Goal: Task Accomplishment & Management: Use online tool/utility

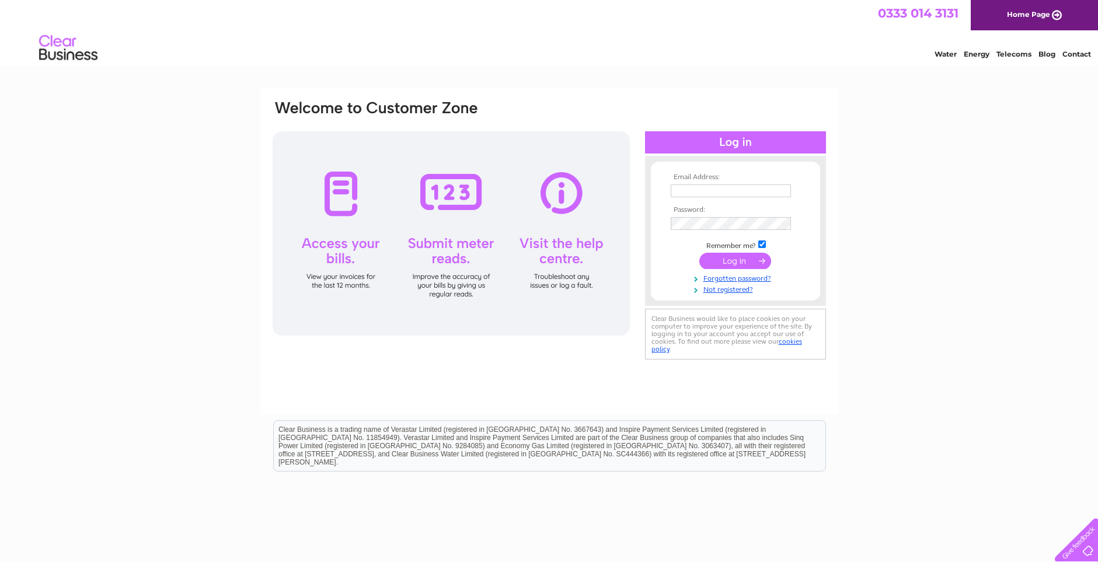
click at [685, 194] on input "text" at bounding box center [731, 190] width 120 height 13
type input "[PERSON_NAME][EMAIL_ADDRESS][DOMAIN_NAME]"
click at [764, 244] on input "checkbox" at bounding box center [762, 246] width 8 height 8
click at [760, 246] on input "checkbox" at bounding box center [762, 246] width 8 height 8
checkbox input "true"
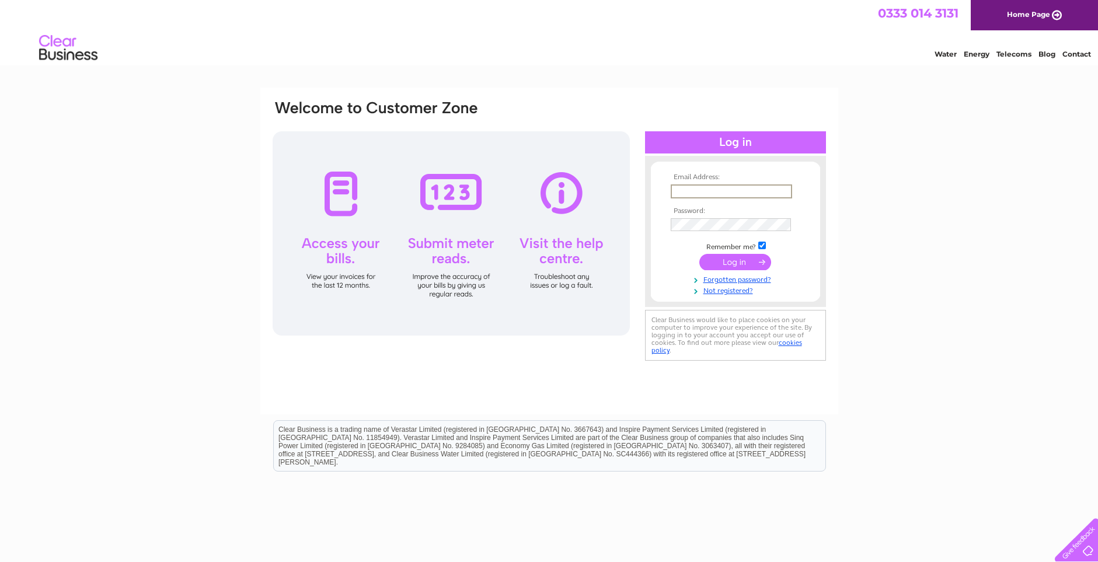
click at [690, 192] on input "text" at bounding box center [731, 191] width 121 height 14
drag, startPoint x: 704, startPoint y: 190, endPoint x: 626, endPoint y: 184, distance: 79.0
click at [626, 184] on div "Email Address: accounts@smartplant-hire.co.uk Password:" at bounding box center [549, 231] width 556 height 264
type input "[PERSON_NAME][EMAIL_ADDRESS][DOMAIN_NAME]"
click at [346, 210] on div "Email Address: peter@smartplant-hire.co.uk Password:" at bounding box center [549, 231] width 556 height 264
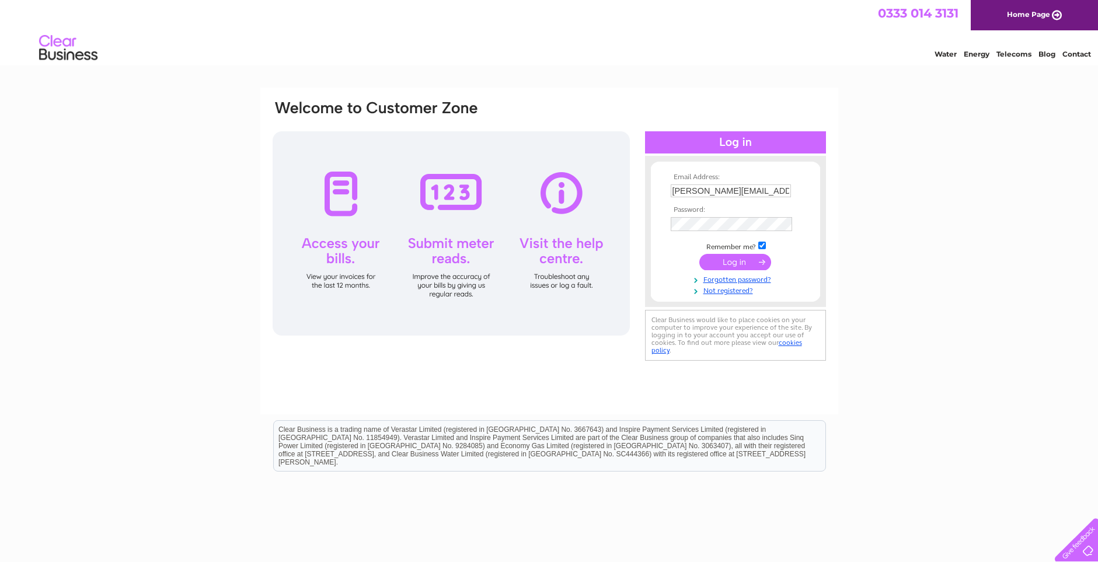
click at [732, 257] on input "submit" at bounding box center [735, 262] width 72 height 16
click at [735, 263] on input "submit" at bounding box center [735, 261] width 72 height 16
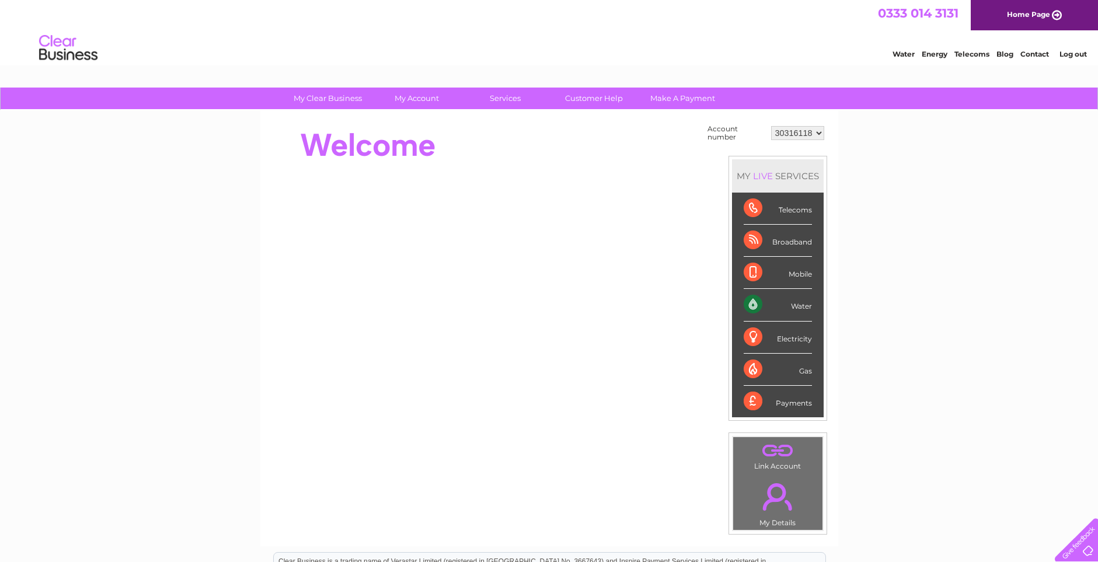
click at [749, 306] on div "Water" at bounding box center [778, 305] width 68 height 32
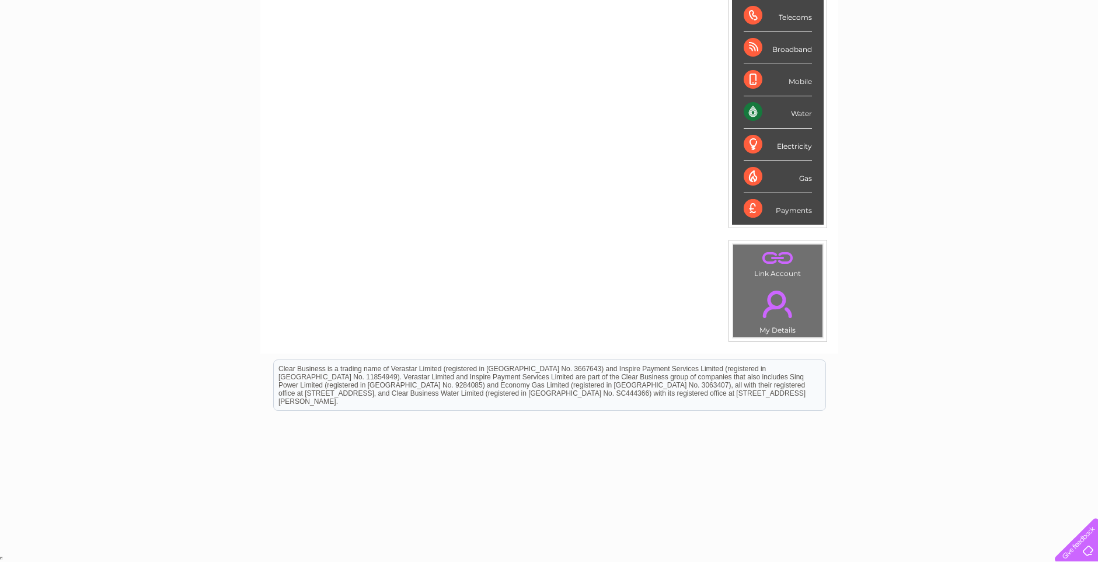
scroll to position [76, 0]
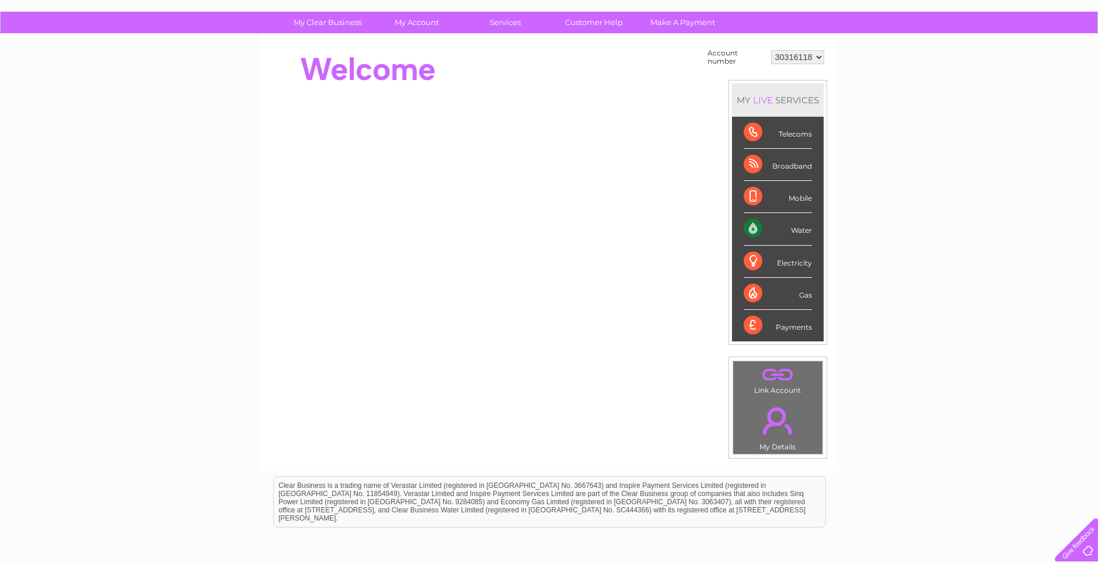
click at [749, 226] on div "Water" at bounding box center [778, 229] width 68 height 32
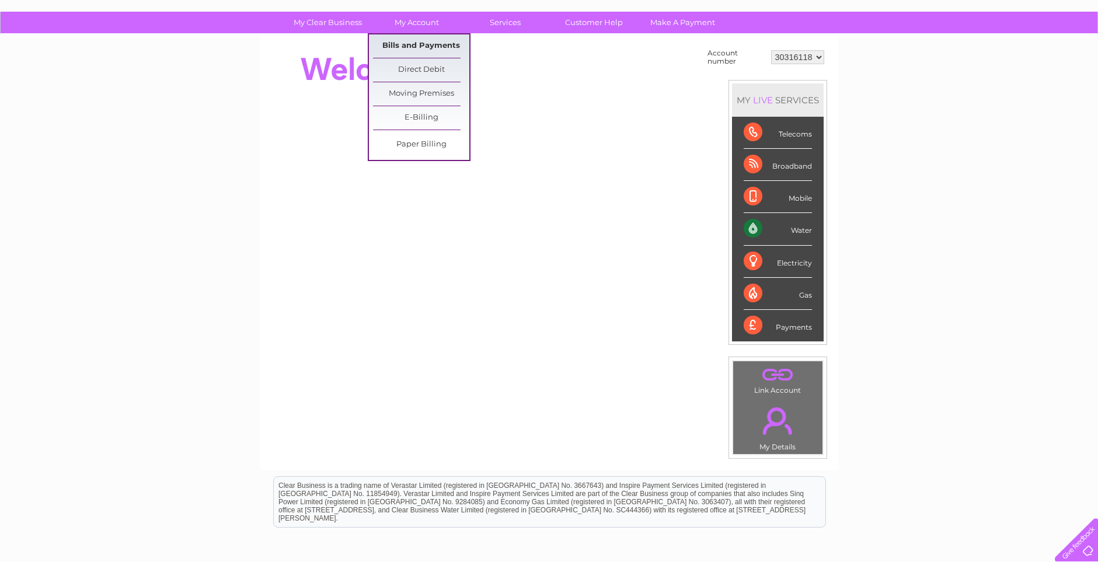
click at [410, 47] on link "Bills and Payments" at bounding box center [421, 45] width 96 height 23
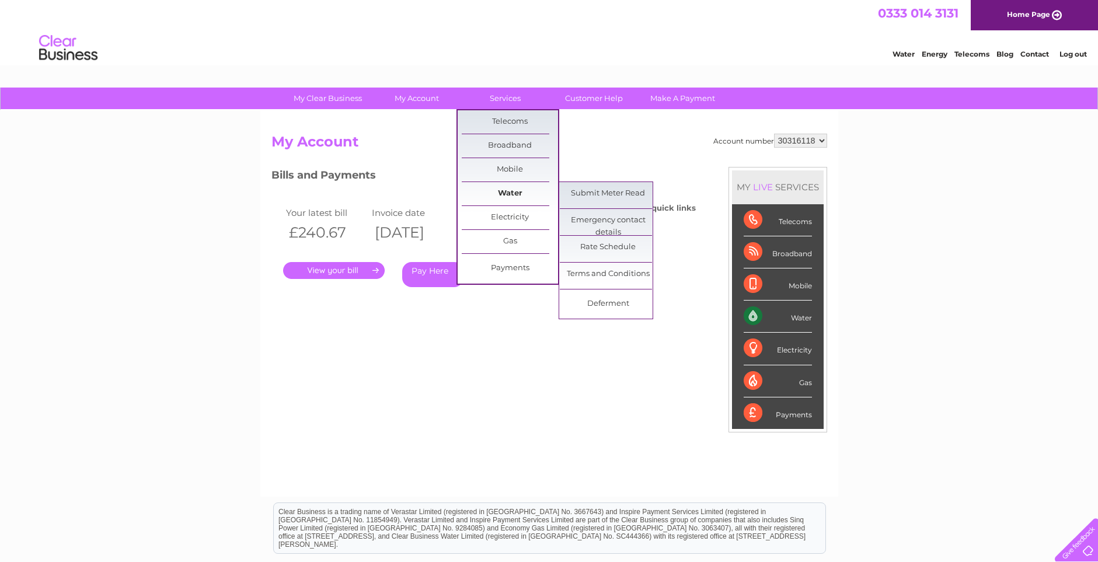
click at [505, 194] on link "Water" at bounding box center [510, 193] width 96 height 23
click at [608, 191] on link "Submit Meter Read" at bounding box center [608, 193] width 96 height 23
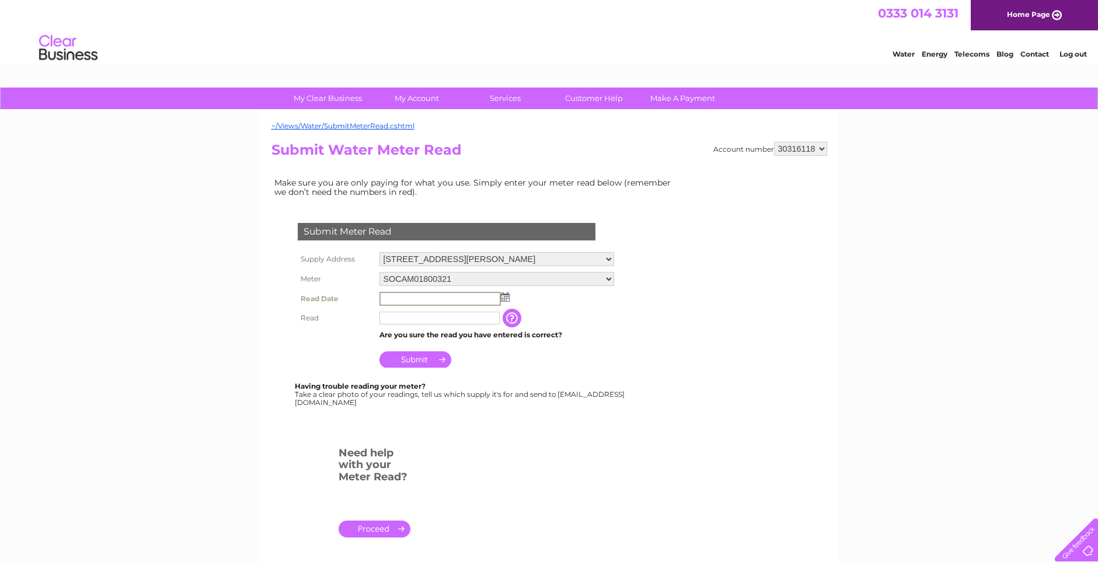
click at [408, 294] on input "text" at bounding box center [439, 299] width 121 height 14
click at [614, 278] on select "SOCAM01800321" at bounding box center [496, 279] width 235 height 14
click at [614, 278] on select "SOCAM01800321" at bounding box center [496, 279] width 235 height 15
click at [589, 298] on td at bounding box center [496, 299] width 240 height 19
click at [614, 279] on select "SOCAM01800321" at bounding box center [496, 279] width 235 height 14
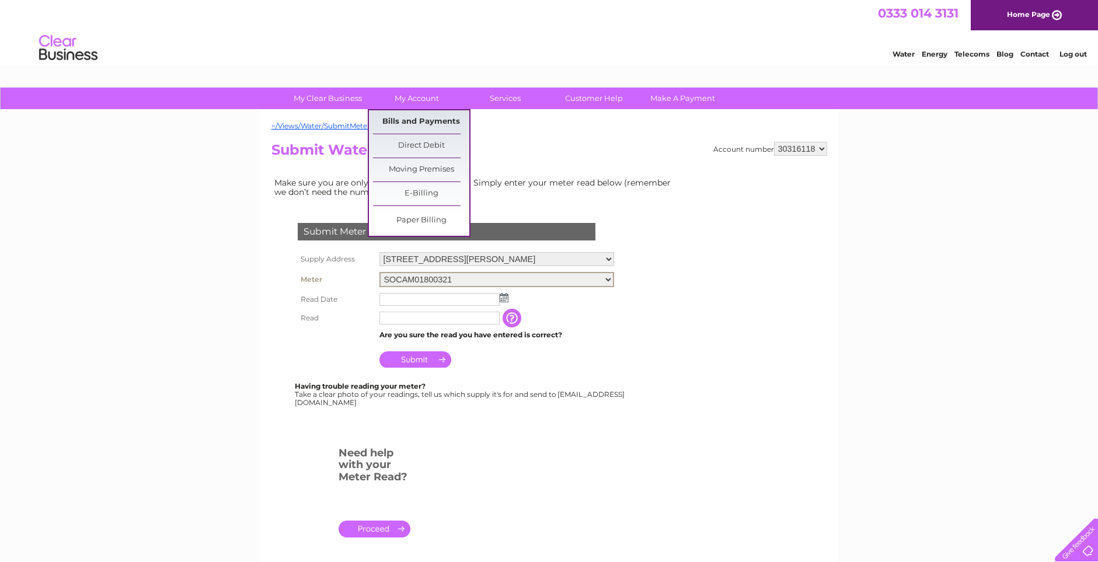
click at [413, 123] on link "Bills and Payments" at bounding box center [421, 121] width 96 height 23
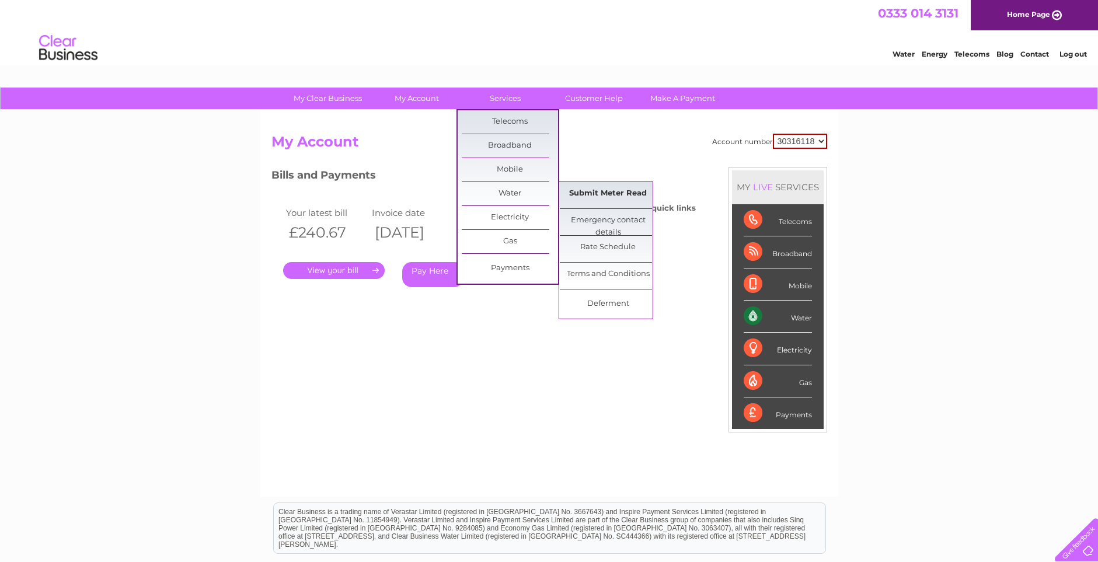
click at [595, 197] on link "Submit Meter Read" at bounding box center [608, 193] width 96 height 23
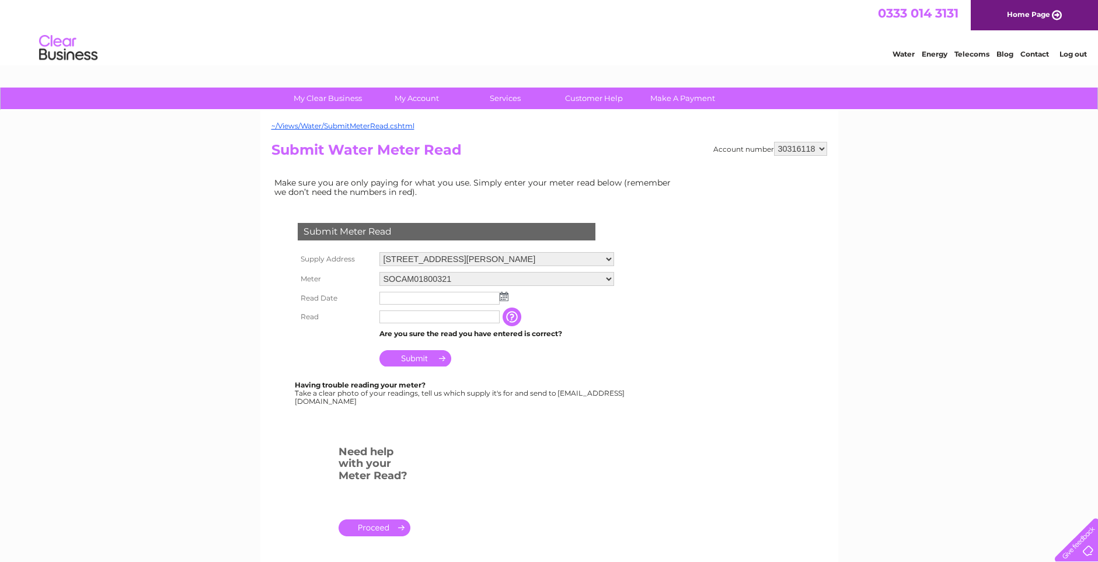
click at [614, 260] on select "Unit B2, Boaler Street Industrial Estate, Tulloch Street, Liverpool, L6 9JQ Uni…" at bounding box center [496, 259] width 235 height 14
select select "549161"
click at [379, 252] on select "Unit B2, Boaler Street Industrial Estate, Tulloch Street, Liverpool, L6 9JQ Uni…" at bounding box center [496, 259] width 235 height 15
click at [425, 299] on input "text" at bounding box center [439, 299] width 121 height 14
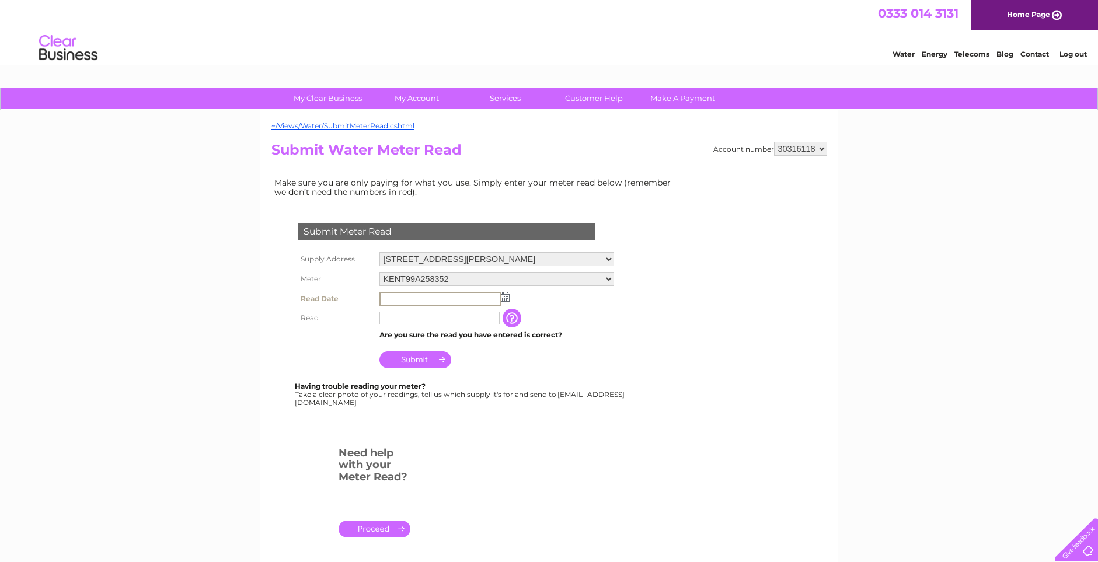
click at [506, 295] on img at bounding box center [505, 296] width 9 height 9
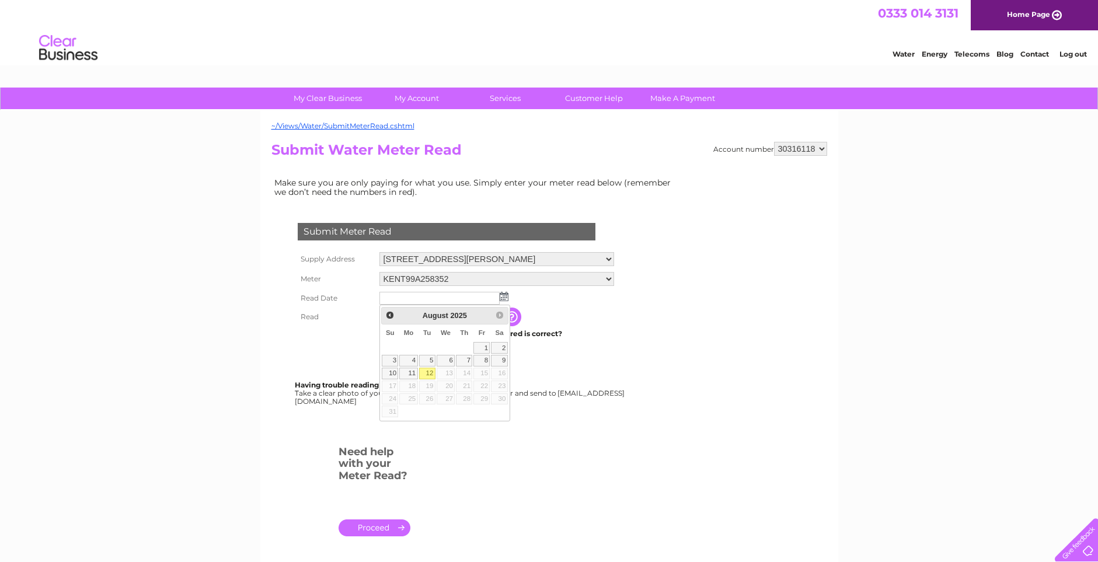
click at [430, 373] on link "12" at bounding box center [427, 374] width 16 height 12
type input "[DATE]"
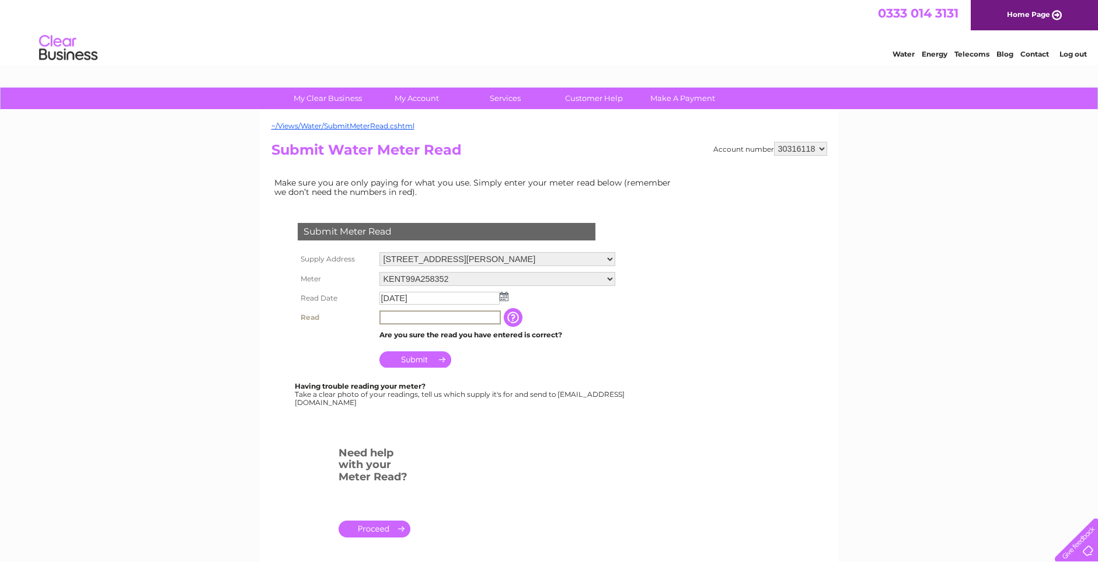
click at [393, 319] on input "text" at bounding box center [439, 317] width 121 height 14
click at [521, 320] on input "button" at bounding box center [514, 317] width 21 height 19
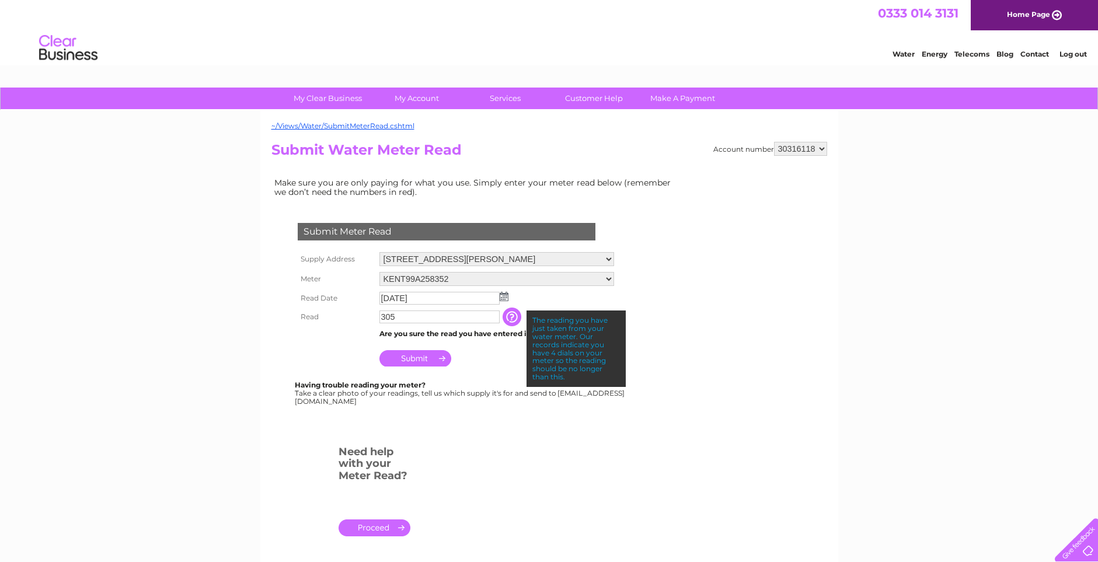
click at [394, 316] on input "305" at bounding box center [439, 316] width 120 height 13
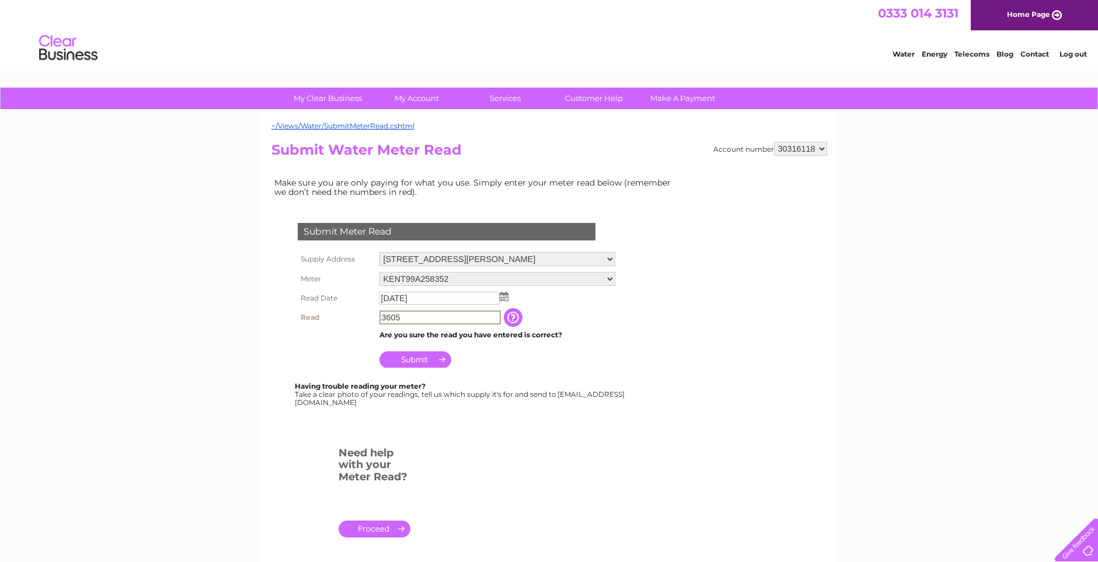
type input "3605"
click at [409, 259] on select "Unit B2, Boaler Street Industrial Estate, Tulloch Street, Liverpool, L6 9JQ Uni…" at bounding box center [496, 259] width 235 height 15
click at [379, 252] on select "Unit B2, Boaler Street Industrial Estate, Tulloch Street, Liverpool, L6 9JQ Uni…" at bounding box center [496, 259] width 235 height 15
click at [408, 357] on input "Submit" at bounding box center [415, 358] width 72 height 16
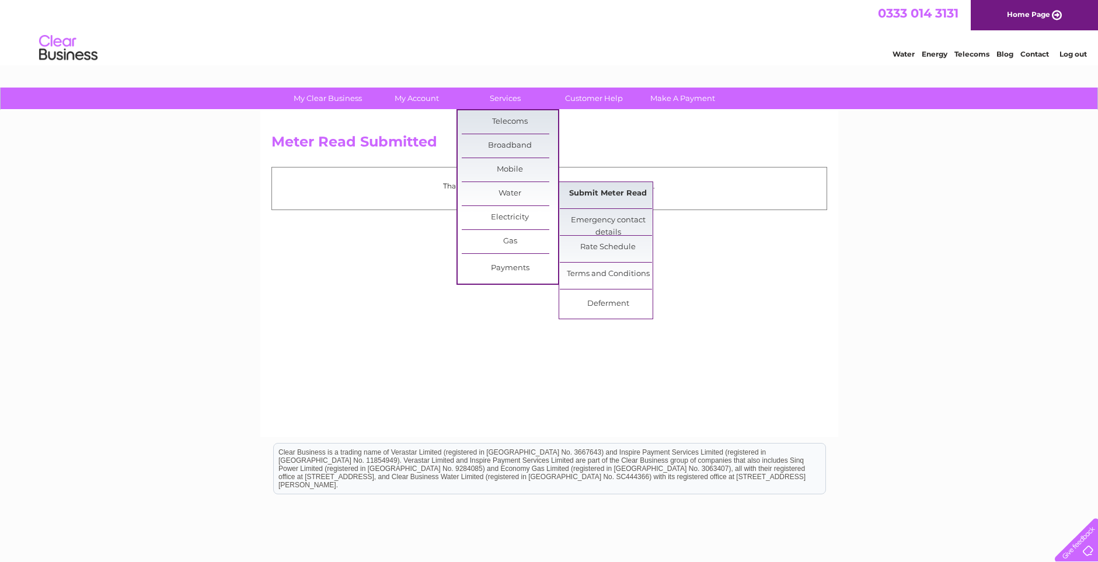
click at [591, 195] on link "Submit Meter Read" at bounding box center [608, 193] width 96 height 23
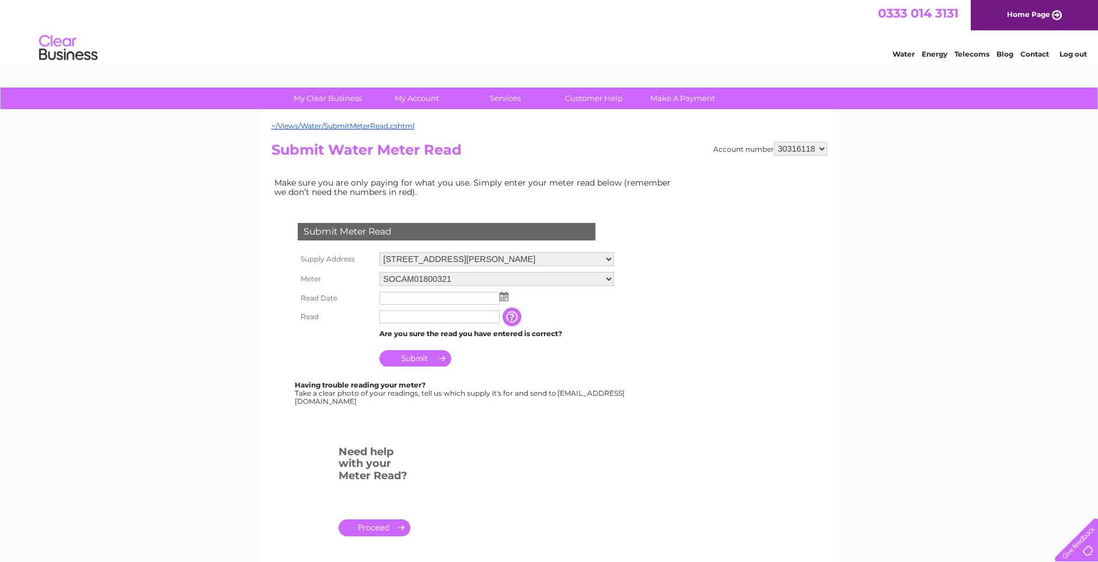
click at [429, 298] on input "text" at bounding box center [439, 298] width 120 height 13
click at [507, 296] on img at bounding box center [505, 296] width 9 height 9
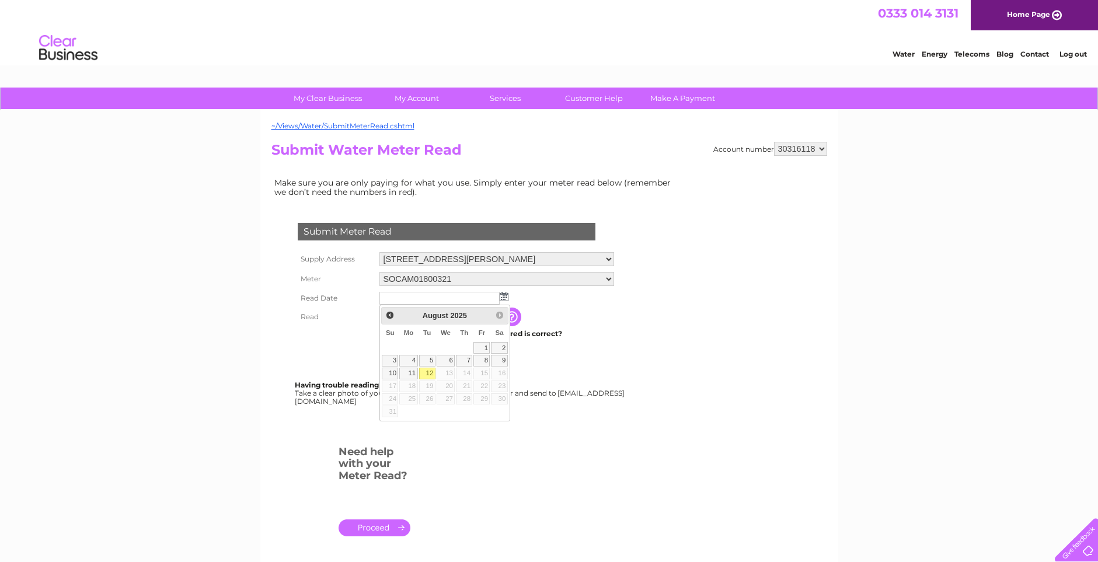
click at [426, 371] on link "12" at bounding box center [427, 374] width 16 height 12
type input "2025/08/12"
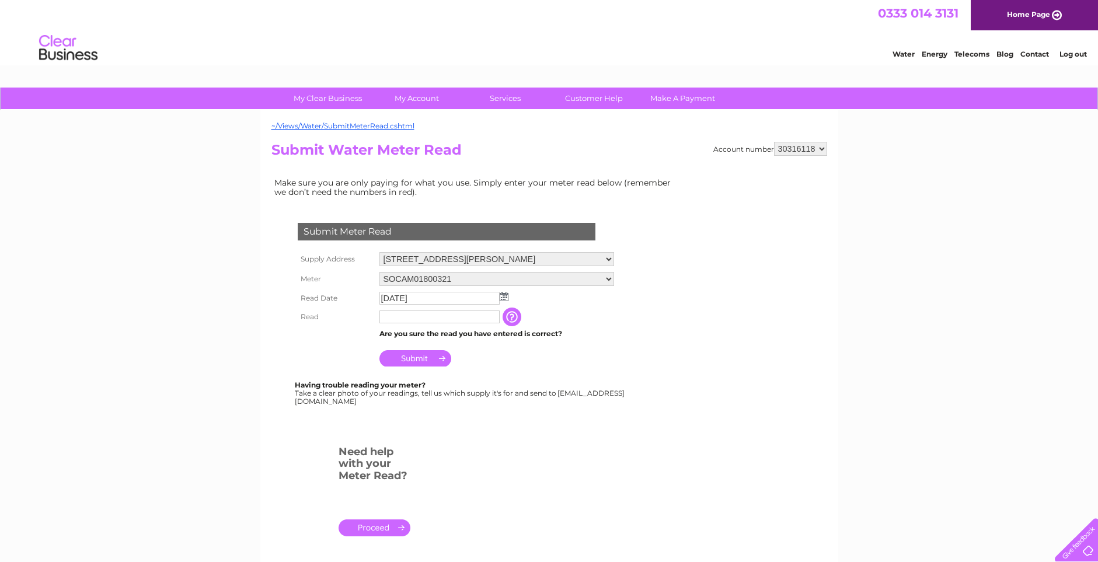
click at [396, 318] on input "text" at bounding box center [439, 316] width 120 height 13
type input "619"
click at [519, 360] on td "Submit" at bounding box center [496, 355] width 240 height 28
click at [524, 319] on input "button" at bounding box center [513, 317] width 21 height 19
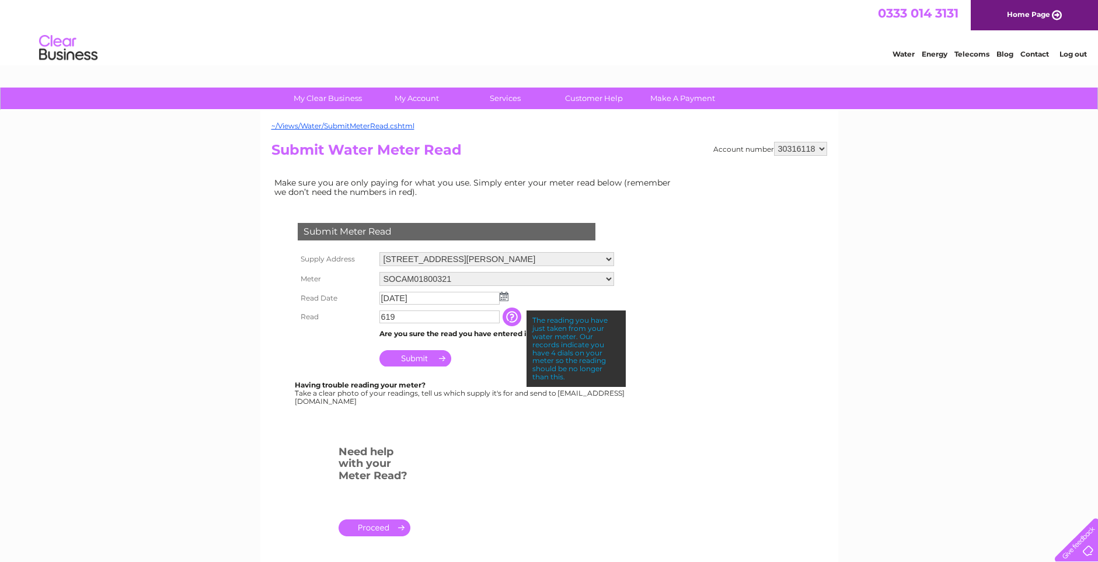
click at [404, 360] on input "Submit" at bounding box center [415, 358] width 72 height 16
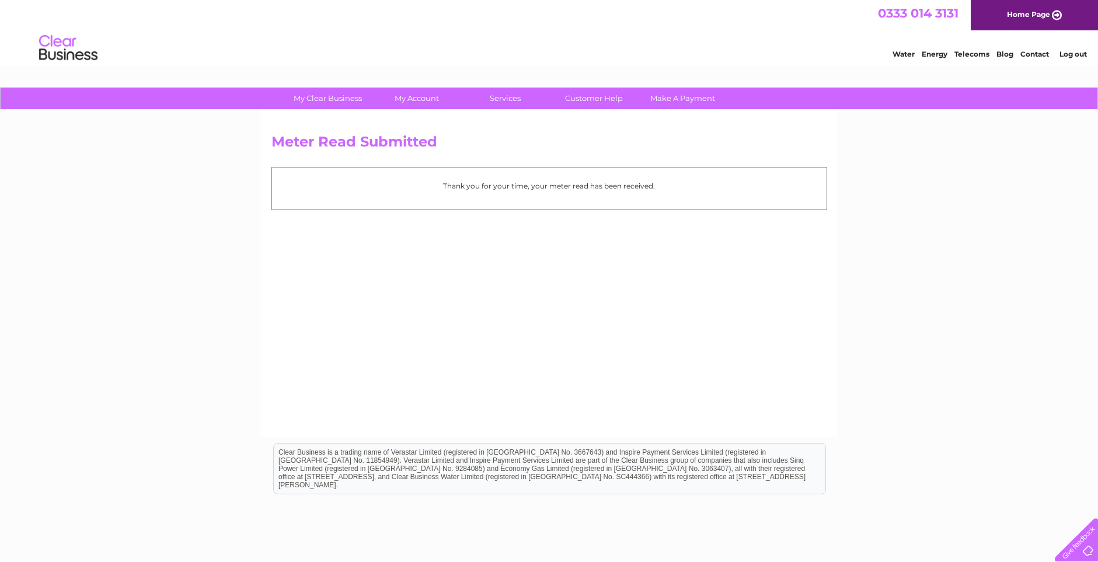
click at [1079, 54] on link "Log out" at bounding box center [1072, 54] width 27 height 9
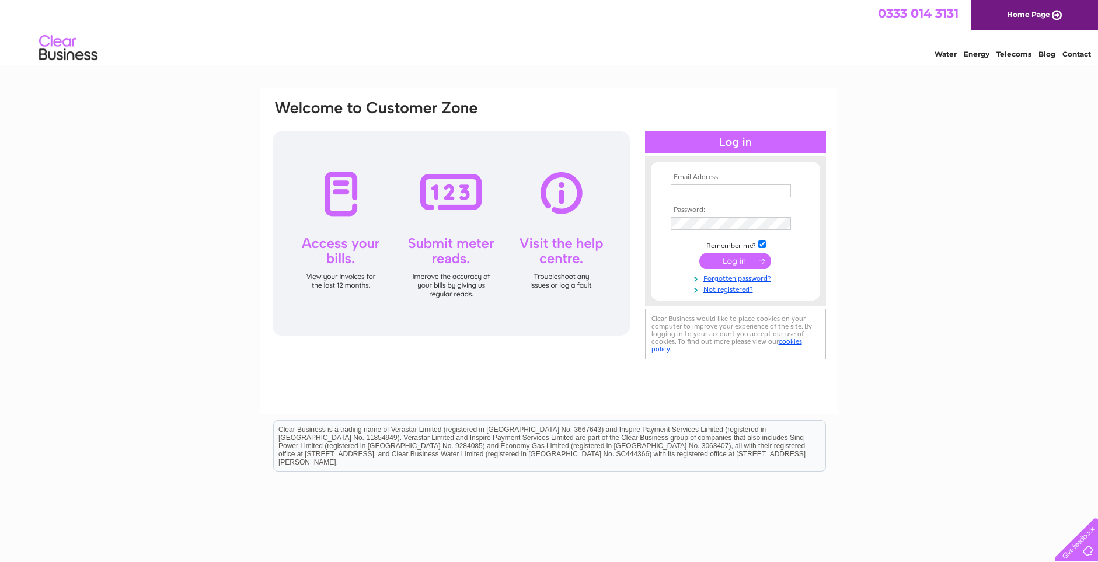
click at [678, 189] on input "text" at bounding box center [731, 190] width 120 height 13
type input "[PERSON_NAME][EMAIL_ADDRESS][DOMAIN_NAME]"
click at [764, 245] on input "checkbox" at bounding box center [762, 246] width 8 height 8
click at [763, 245] on input "checkbox" at bounding box center [762, 246] width 8 height 8
checkbox input "true"
